Goal: Information Seeking & Learning: Learn about a topic

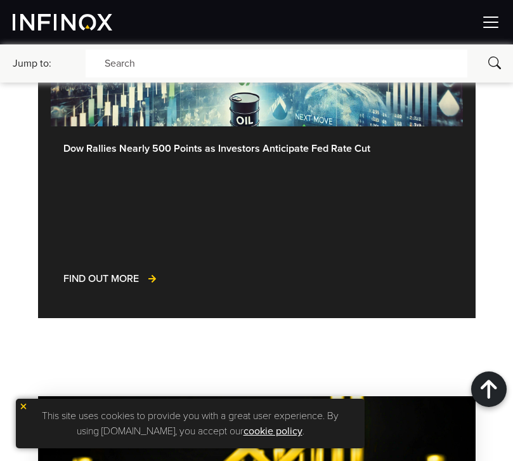
scroll to position [1032, 0]
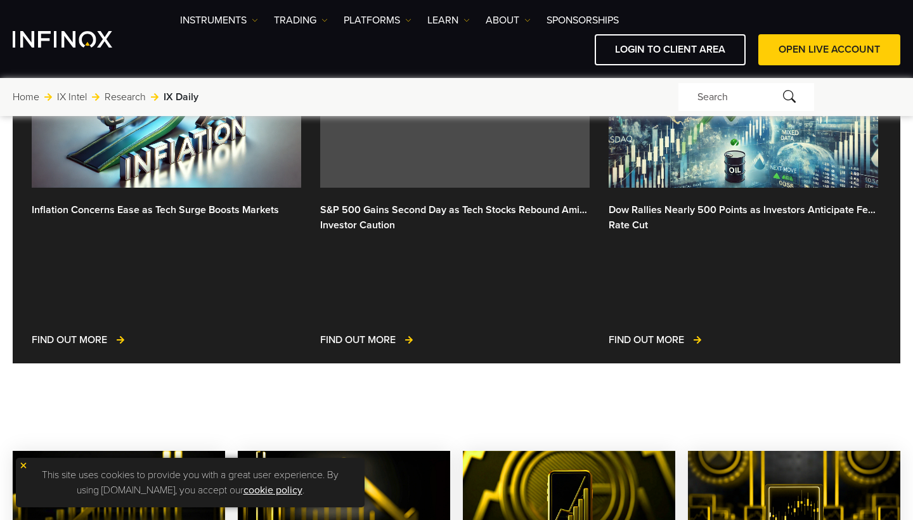
scroll to position [287, 0]
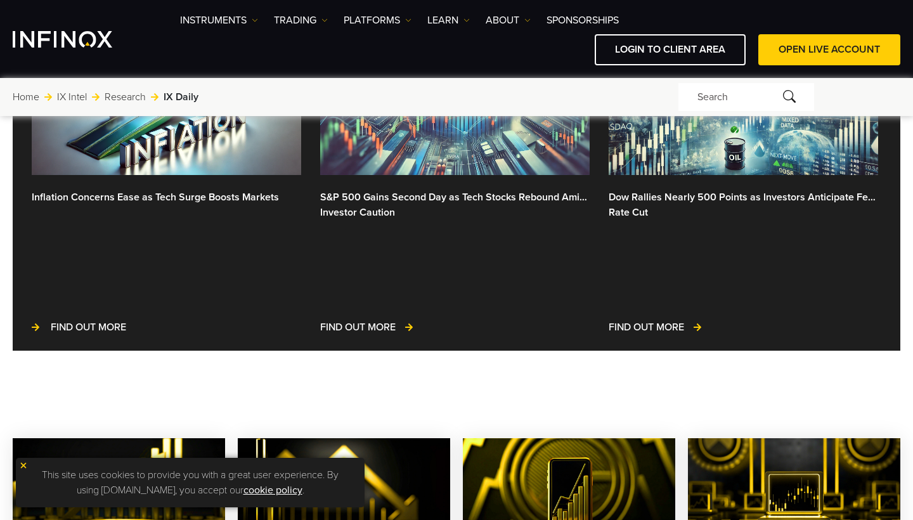
click at [71, 321] on span "FIND OUT MORE" at bounding box center [88, 327] width 75 height 13
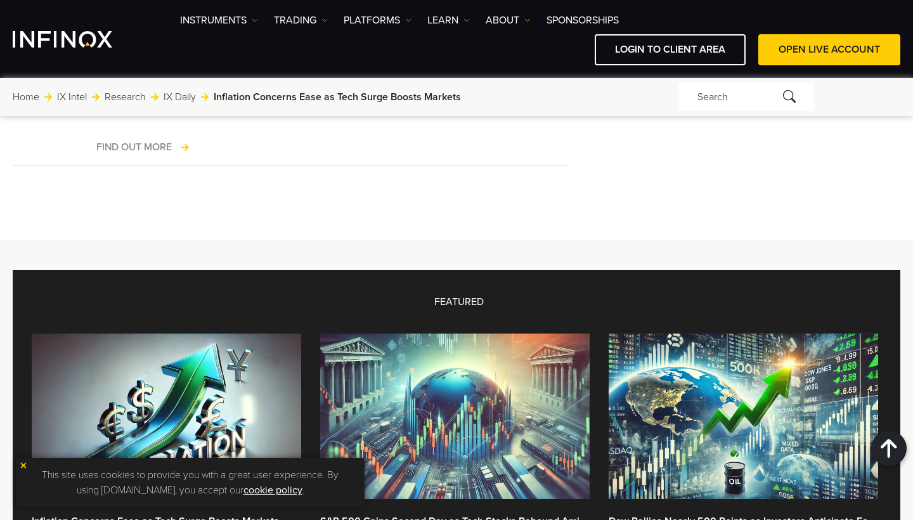
scroll to position [2922, 0]
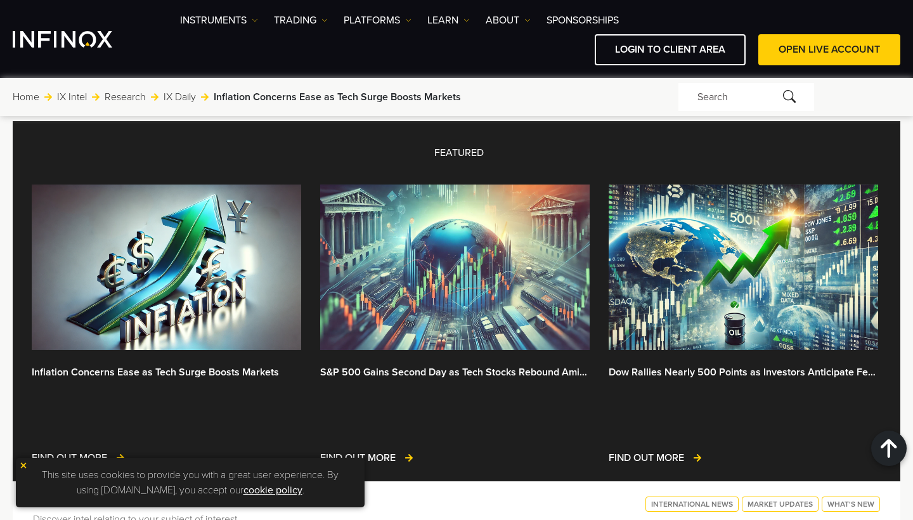
click at [22, 466] on img at bounding box center [23, 465] width 9 height 9
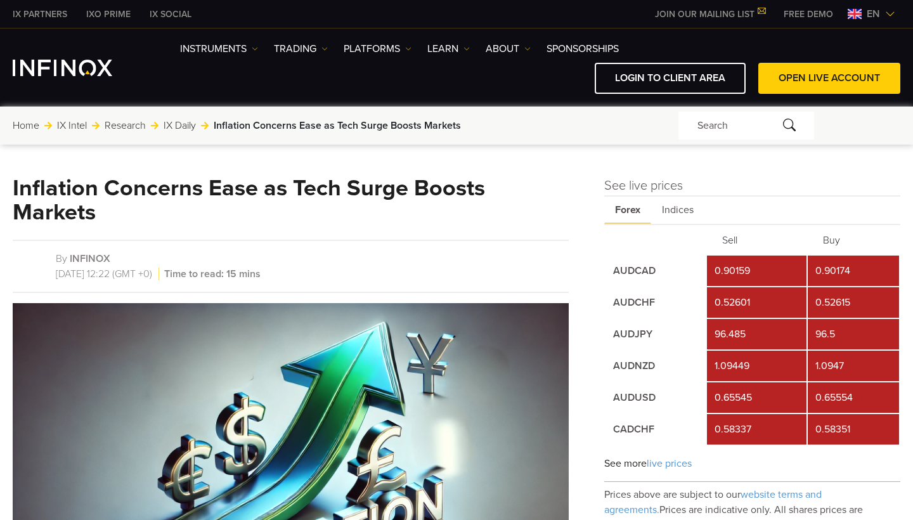
scroll to position [0, 0]
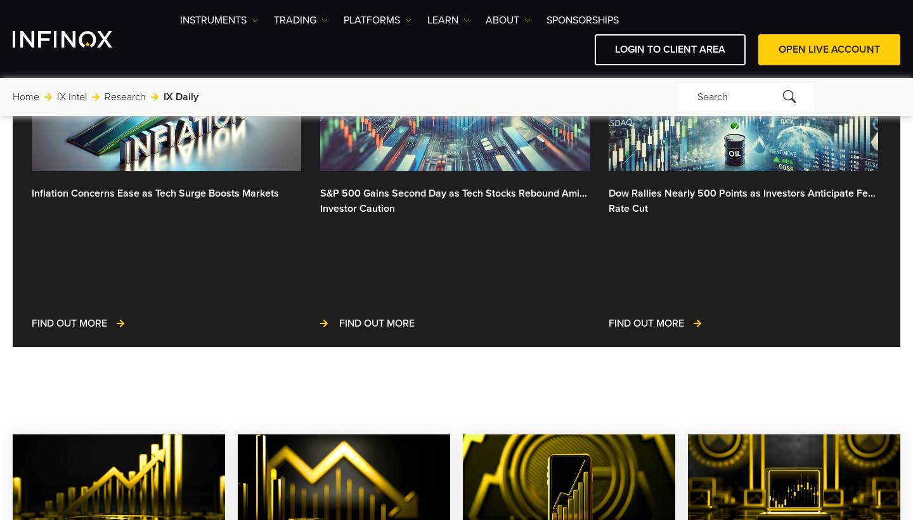
scroll to position [292, 0]
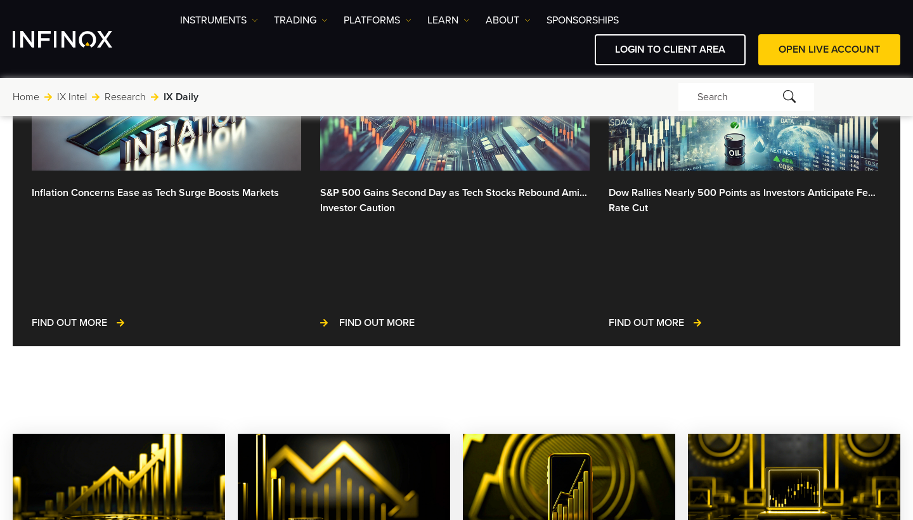
click at [363, 323] on span "FIND OUT MORE" at bounding box center [376, 323] width 75 height 13
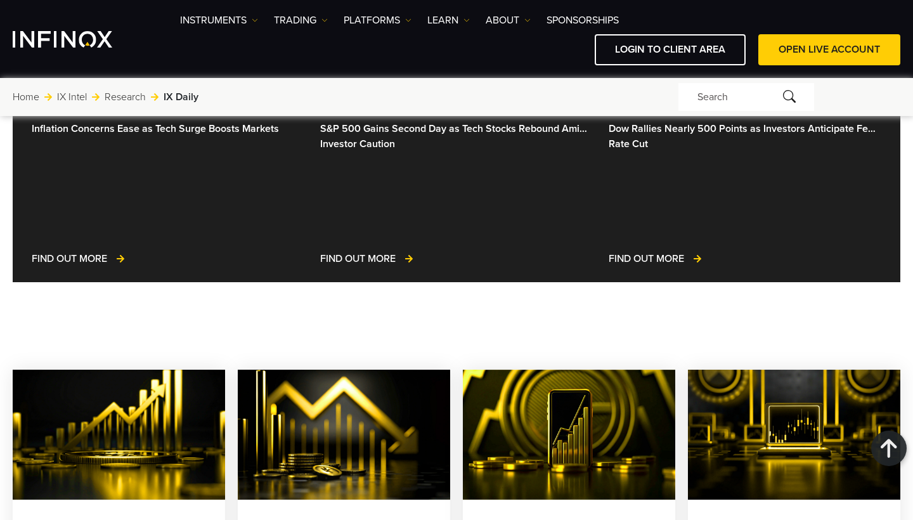
scroll to position [150, 0]
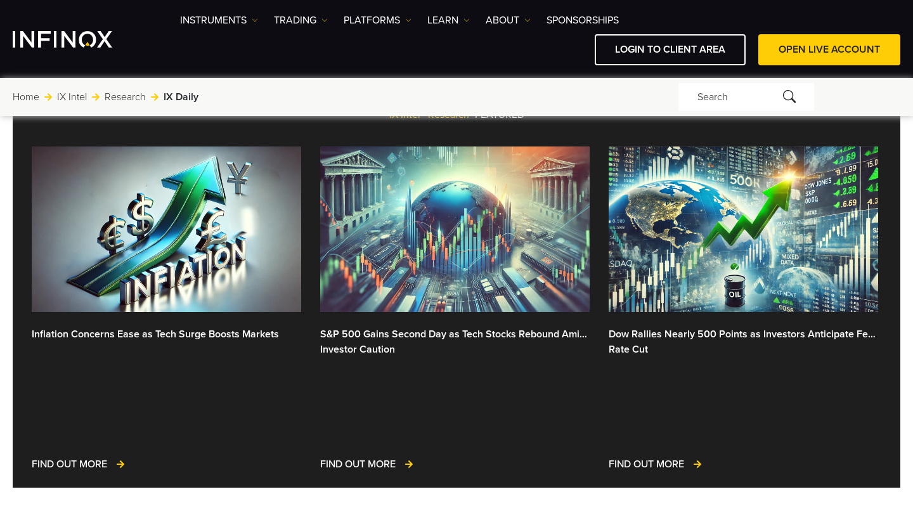
click at [645, 339] on link "Dow Rallies Nearly 500 Points as Investors Anticipate Fed Rate Cut" at bounding box center [744, 343] width 270 height 32
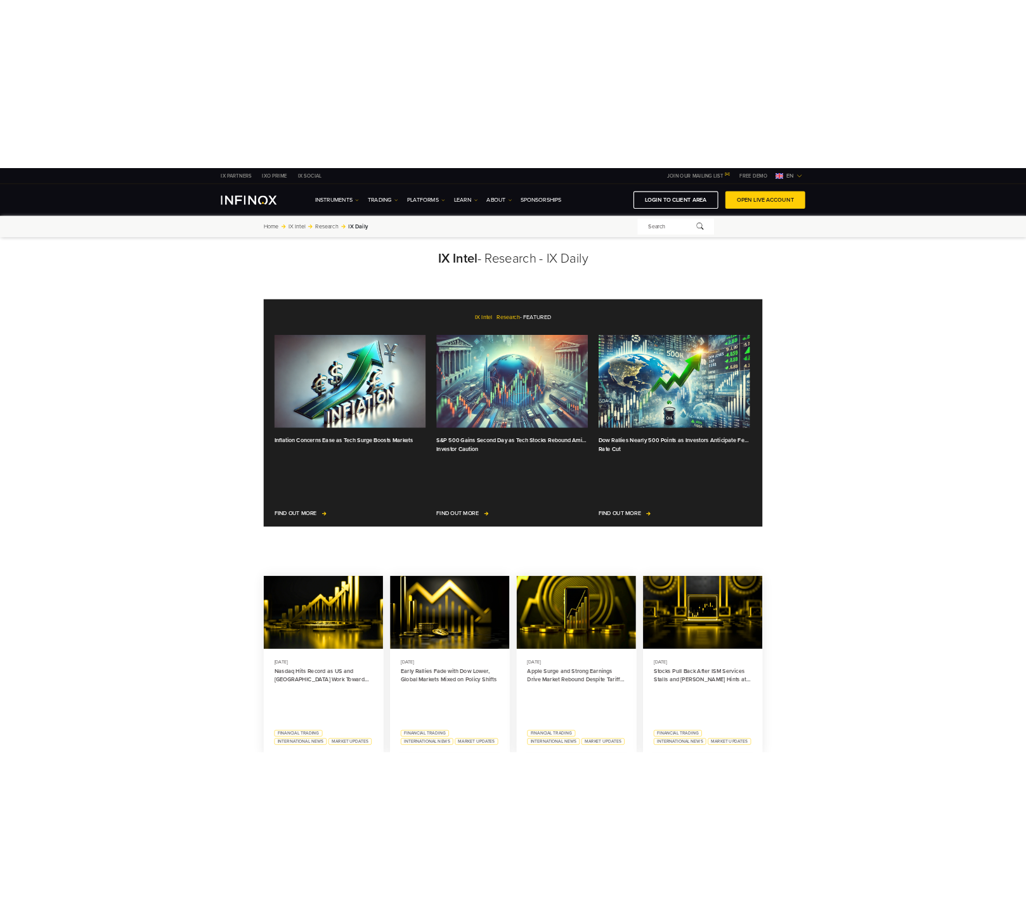
scroll to position [56, 0]
